Goal: Task Accomplishment & Management: Use online tool/utility

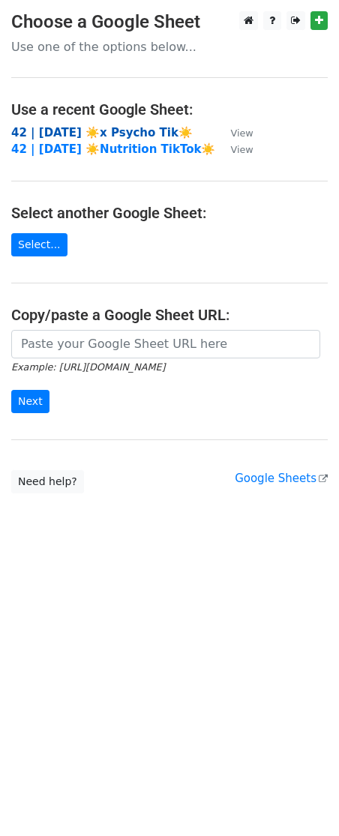
click at [117, 132] on strong "42 | [DATE] ☀️x Psycho Tik☀️" at bounding box center [102, 133] width 182 height 14
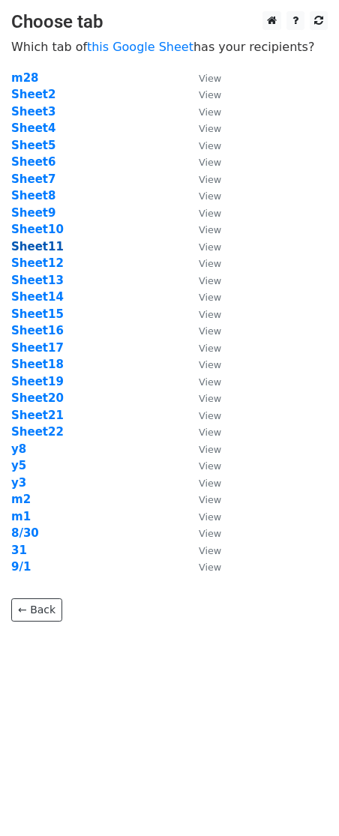
click at [41, 246] on strong "Sheet11" at bounding box center [37, 247] width 53 height 14
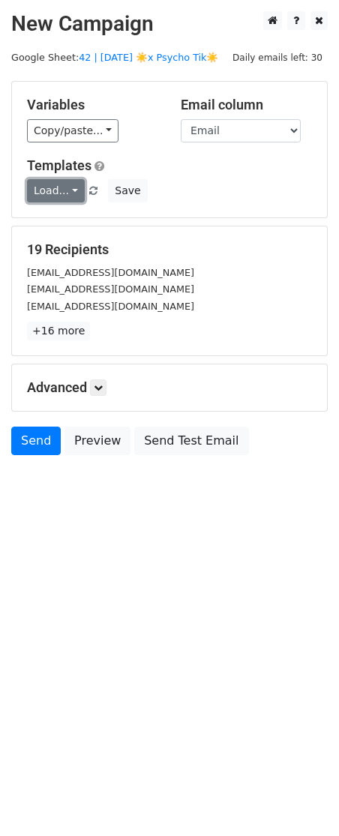
click at [60, 197] on link "Load..." at bounding box center [56, 190] width 58 height 23
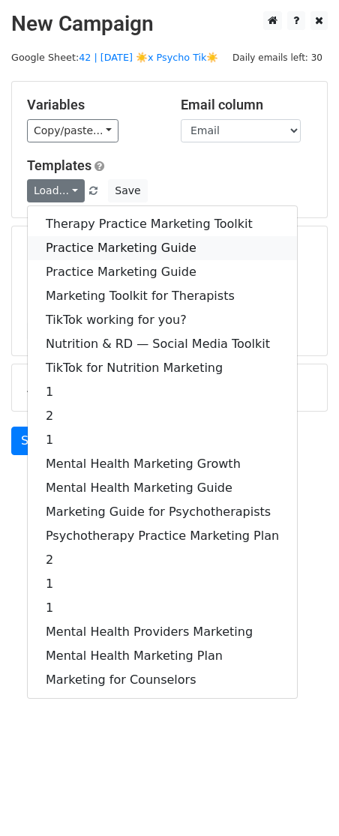
click at [82, 244] on link "Practice Marketing Guide" at bounding box center [162, 248] width 269 height 24
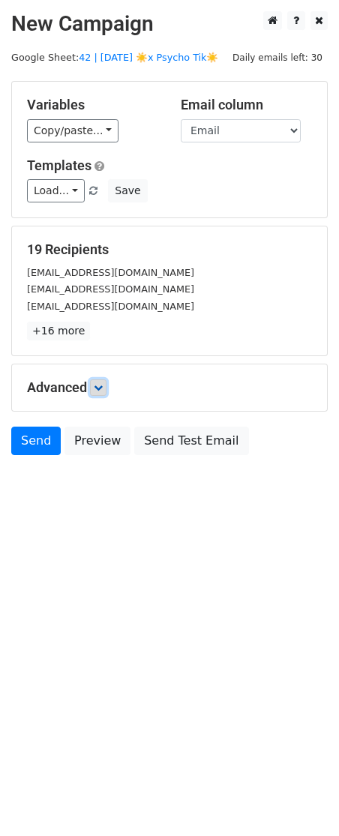
click at [107, 383] on link at bounding box center [98, 388] width 17 height 17
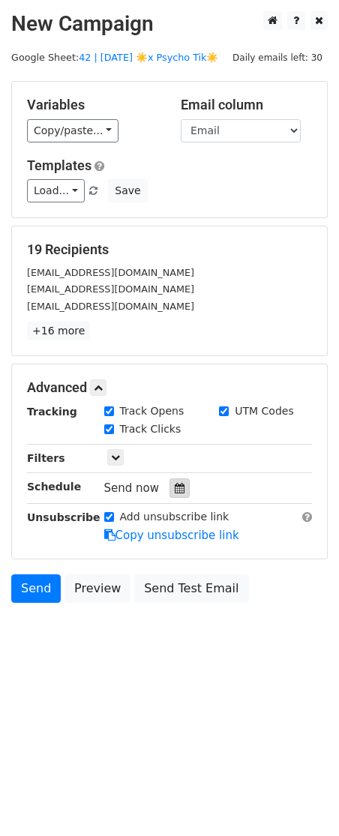
click at [175, 489] on icon at bounding box center [180, 488] width 10 height 11
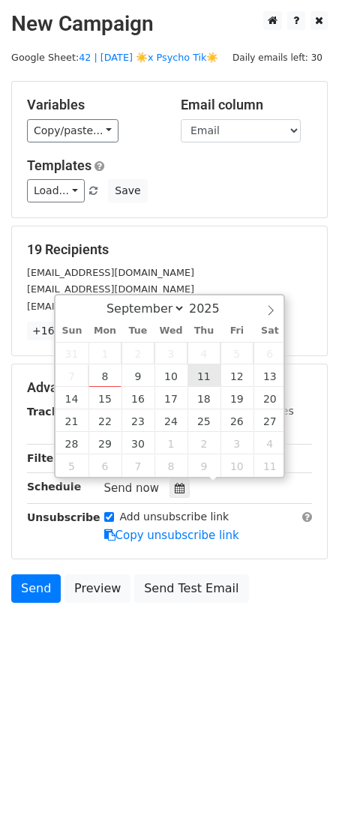
type input "[DATE] 12:00"
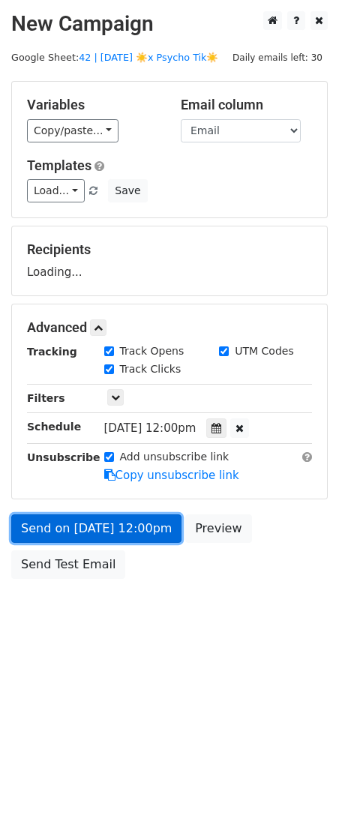
click at [155, 536] on link "Send on [DATE] 12:00pm" at bounding box center [96, 529] width 170 height 29
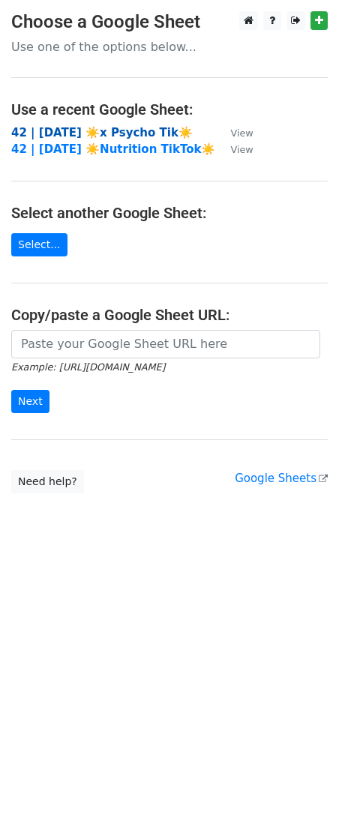
click at [65, 134] on strong "42 | [DATE] ☀️x Psycho Tik☀️" at bounding box center [102, 133] width 182 height 14
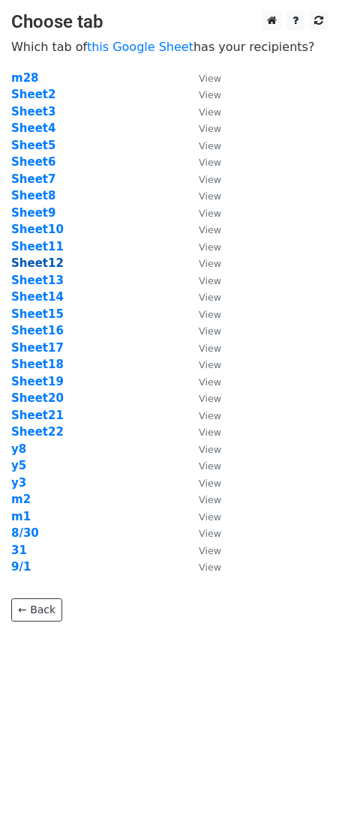
click at [43, 259] on strong "Sheet12" at bounding box center [37, 264] width 53 height 14
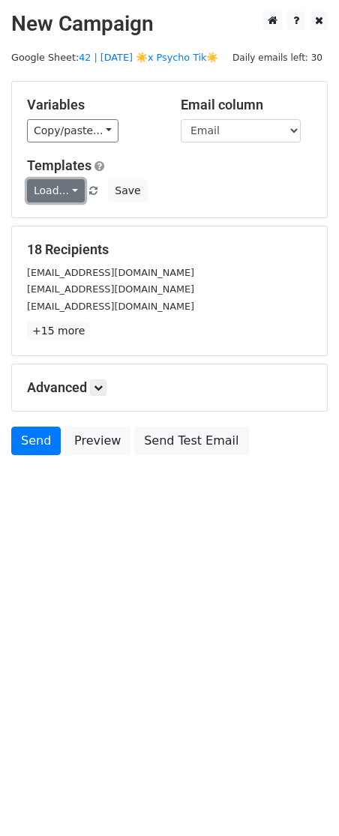
click at [66, 194] on link "Load..." at bounding box center [56, 190] width 58 height 23
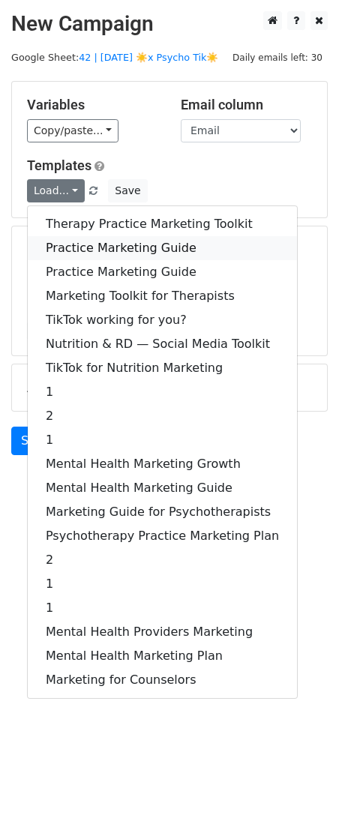
click at [81, 249] on link "Practice Marketing Guide" at bounding box center [162, 248] width 269 height 24
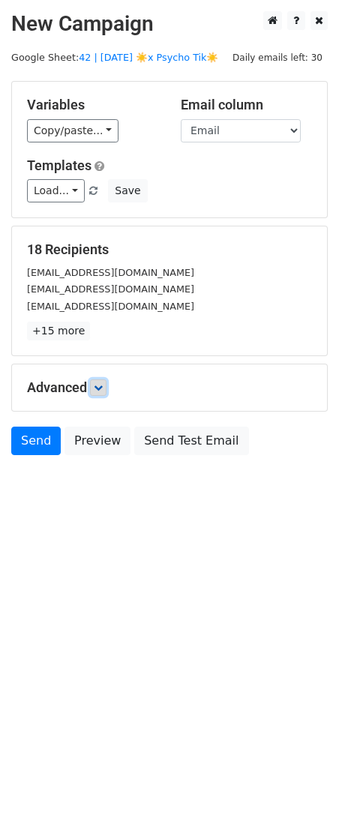
click at [101, 387] on icon at bounding box center [98, 387] width 9 height 9
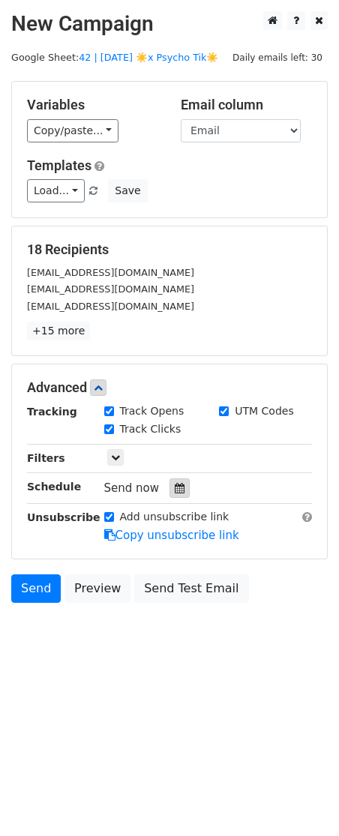
click at [175, 491] on icon at bounding box center [180, 488] width 10 height 11
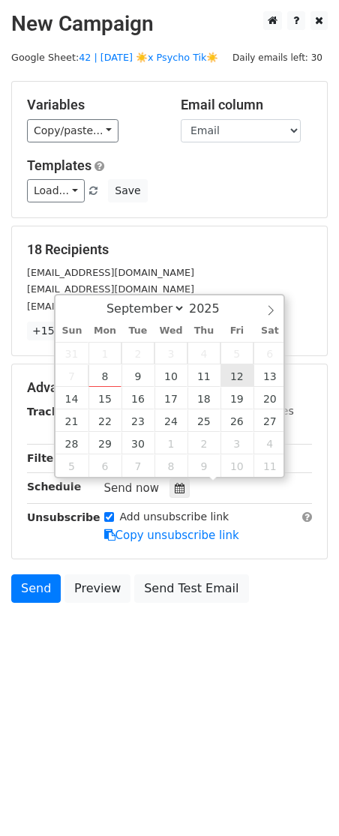
type input "2025-09-12 12:00"
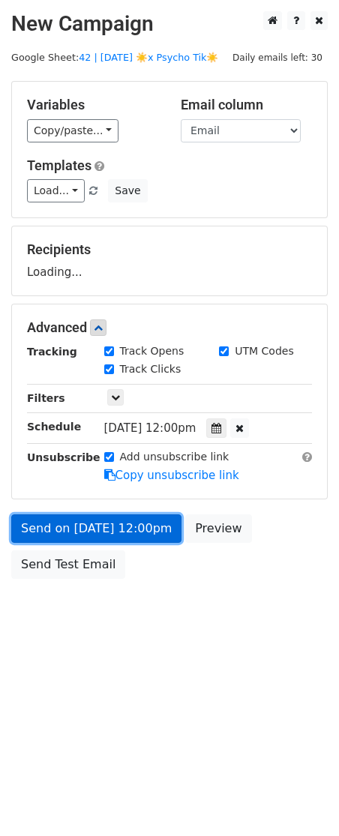
click at [164, 539] on link "Send on Sep 12 at 12:00pm" at bounding box center [96, 529] width 170 height 29
